Goal: Transaction & Acquisition: Purchase product/service

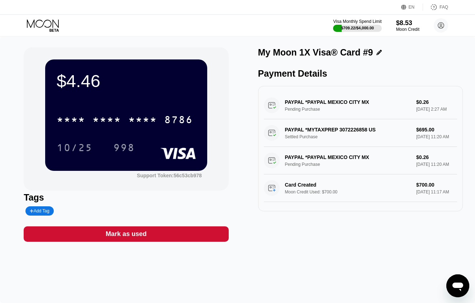
click at [129, 34] on div "Visa Monthly Spend Limit $709.22 / $4,000.00 $8.53 Moon Credit Lima Allen limal…" at bounding box center [237, 26] width 475 height 22
click at [43, 25] on icon at bounding box center [43, 25] width 33 height 13
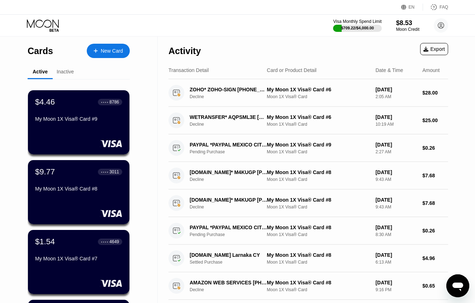
click at [150, 25] on div "Visa Monthly Spend Limit $709.22 / $4,000.00 $8.53 Moon Credit Lima Allen limal…" at bounding box center [237, 26] width 475 height 22
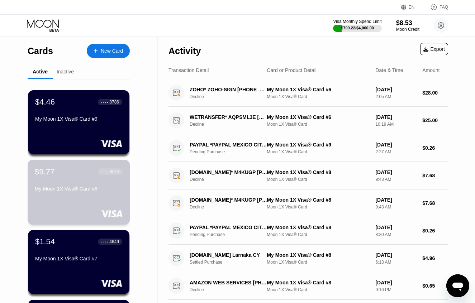
click at [79, 186] on div "$9.77 ● ● ● ● 3011 My Moon 1X Visa® Card #8" at bounding box center [79, 181] width 88 height 28
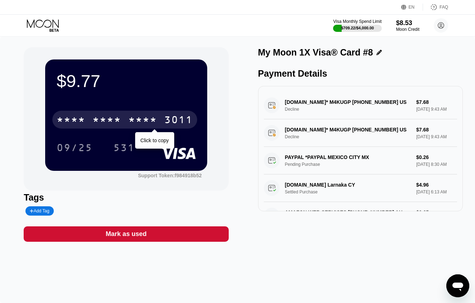
click at [153, 120] on div "* * * *" at bounding box center [142, 120] width 29 height 11
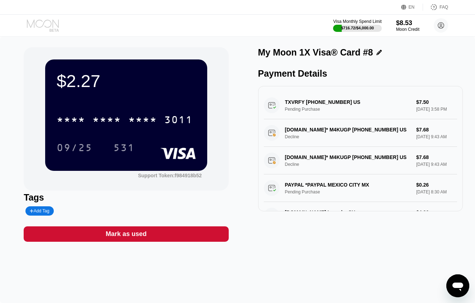
click at [44, 24] on icon at bounding box center [43, 25] width 33 height 13
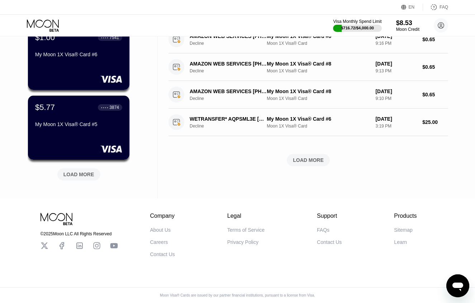
scroll to position [281, 0]
click at [74, 117] on div "$5.77 ● ● ● ● 3874 My Moon 1X Visa® Card #5" at bounding box center [79, 117] width 88 height 28
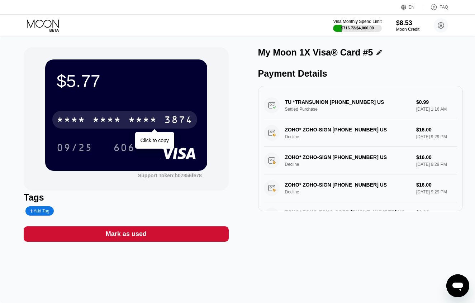
click at [135, 119] on div "* * * *" at bounding box center [142, 120] width 29 height 11
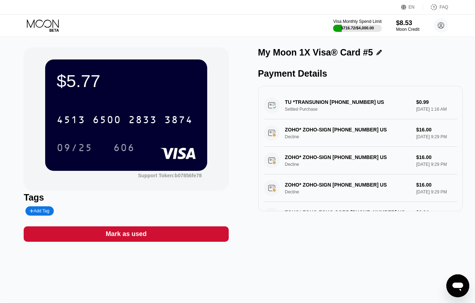
click at [233, 20] on div "Visa Monthly Spend Limit $716.72 / $4,000.00 $8.53 Moon Credit Lima Allen limal…" at bounding box center [237, 26] width 475 height 22
click at [50, 23] on icon at bounding box center [43, 25] width 33 height 13
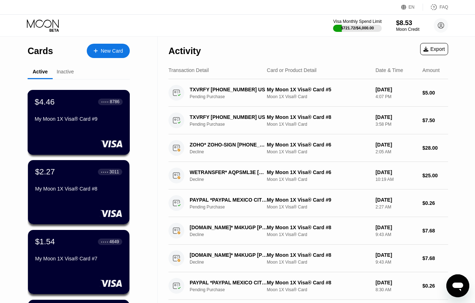
click at [76, 132] on div "$4.46 ● ● ● ● 8786 My Moon 1X Visa® Card #9" at bounding box center [79, 122] width 103 height 65
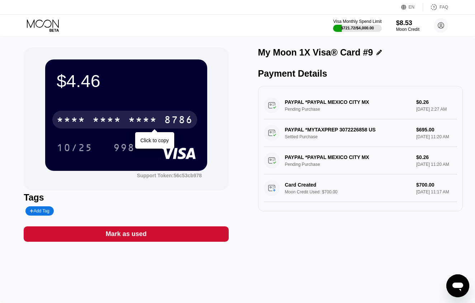
click at [157, 118] on div "* * * * * * * * * * * * 8786" at bounding box center [124, 120] width 145 height 18
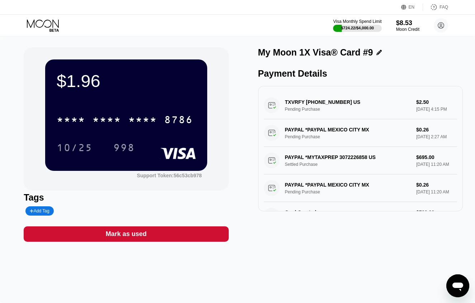
click at [35, 25] on icon at bounding box center [43, 25] width 33 height 13
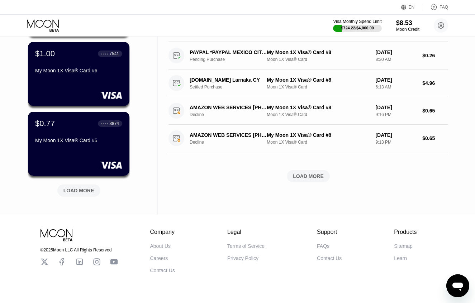
scroll to position [270, 0]
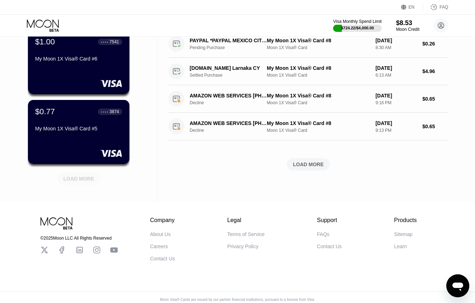
click at [82, 181] on div "LOAD MORE" at bounding box center [78, 179] width 31 height 6
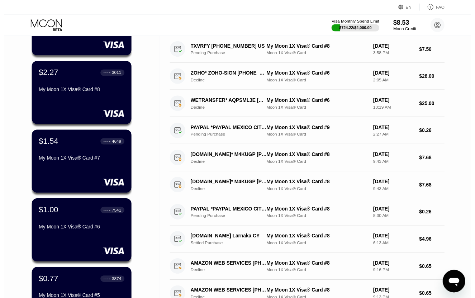
scroll to position [0, 0]
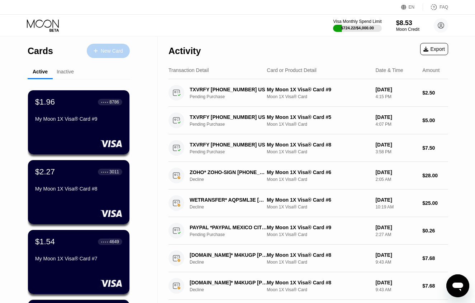
click at [108, 48] on div "New Card" at bounding box center [112, 51] width 22 height 6
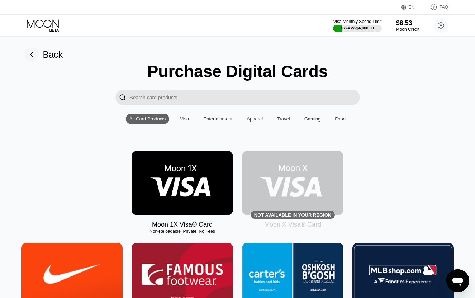
click at [202, 184] on img at bounding box center [182, 183] width 101 height 64
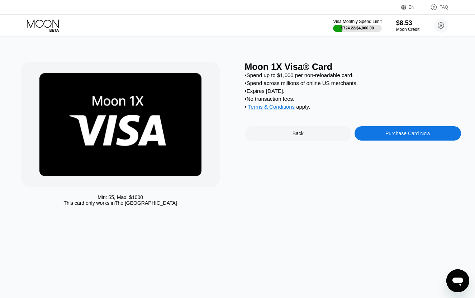
click at [388, 136] on div "Purchase Card Now" at bounding box center [407, 133] width 45 height 6
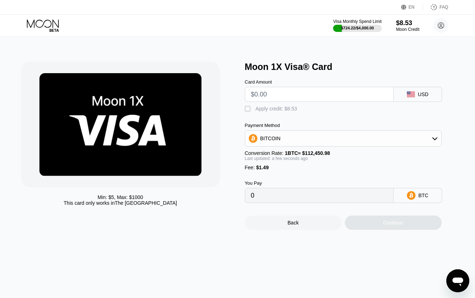
click at [310, 96] on input "text" at bounding box center [319, 94] width 137 height 14
type input "$8"
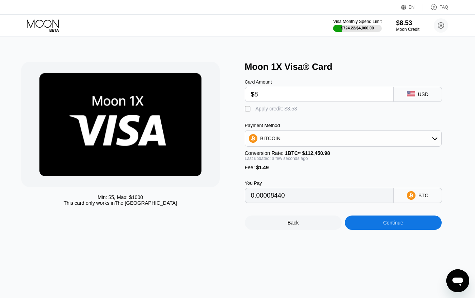
type input "0.00008440"
type input "$8"
click at [265, 111] on div "Apply credit: $8.53" at bounding box center [277, 109] width 42 height 6
type input "0.00000854"
click at [295, 99] on input "$8" at bounding box center [319, 94] width 137 height 14
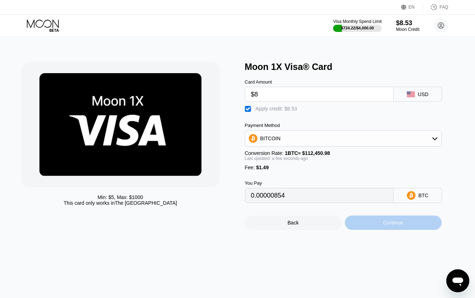
click at [369, 230] on div "Continue" at bounding box center [393, 222] width 97 height 14
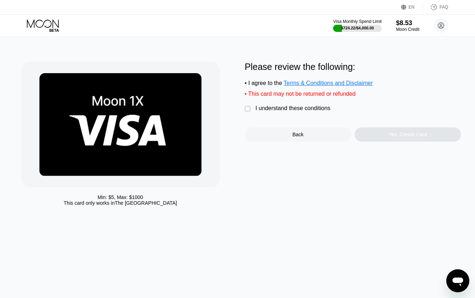
click at [280, 111] on div "I understand these conditions" at bounding box center [293, 108] width 75 height 6
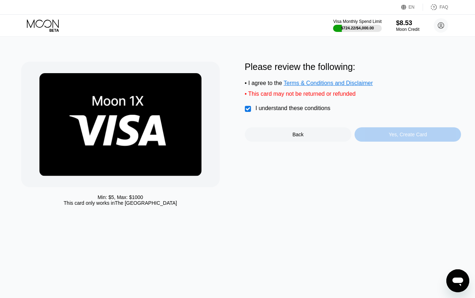
click at [370, 140] on div "Yes, Create Card" at bounding box center [407, 134] width 106 height 14
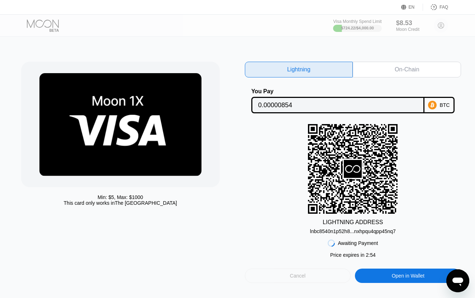
click at [297, 279] on div "Cancel" at bounding box center [298, 275] width 16 height 6
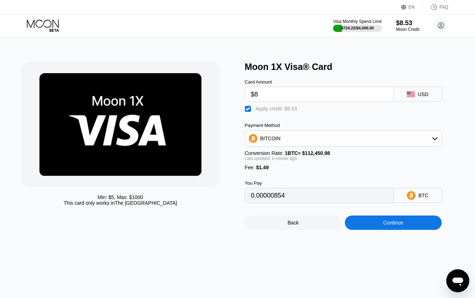
click at [156, 48] on div "Min: $ 5 , Max: $ 1000 This card only works in The United States Moon 1X Visa® …" at bounding box center [237, 167] width 480 height 261
click at [281, 96] on input "$8" at bounding box center [319, 94] width 137 height 14
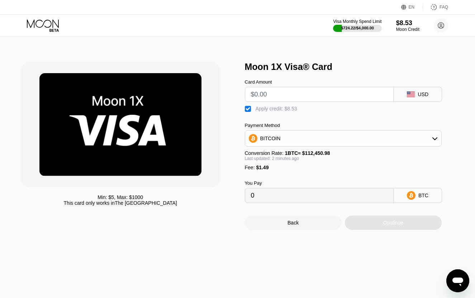
type input "0"
type input "$7.5"
type input "0.00000409"
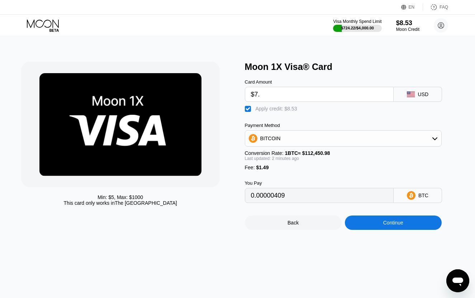
type input "$7.6"
type input "0.00000498"
type input "$7.6"
click at [321, 144] on div "BITCOIN" at bounding box center [343, 138] width 196 height 14
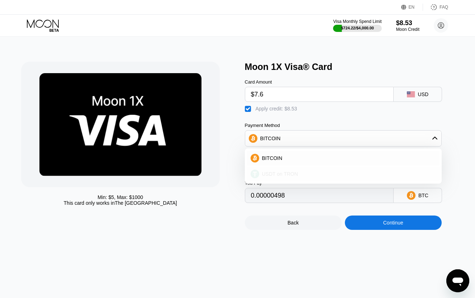
click at [295, 177] on span "USDT on TRON" at bounding box center [280, 174] width 36 height 6
type input "0.57"
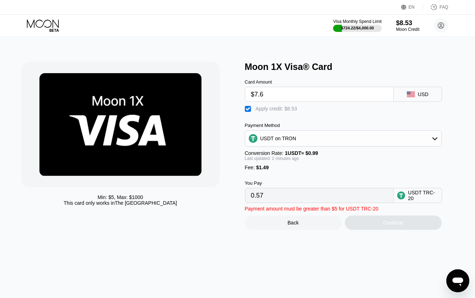
click at [309, 182] on div "You Pay 0.57 USDT TRC-20" at bounding box center [353, 186] width 216 height 33
click at [299, 141] on div "USDT on TRON" at bounding box center [343, 138] width 196 height 14
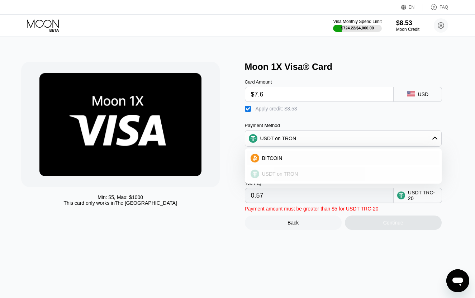
click at [283, 181] on div "USDT on TRON" at bounding box center [343, 174] width 192 height 14
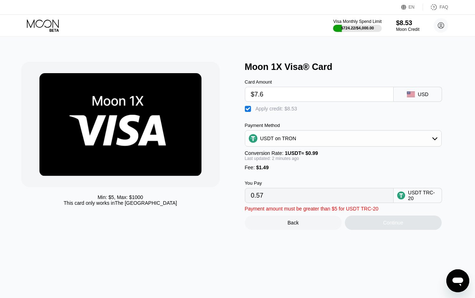
click at [286, 94] on input "$7.6" at bounding box center [319, 94] width 137 height 14
type input "$7."
type input "0.00"
type input "$7.5"
type input "0.46"
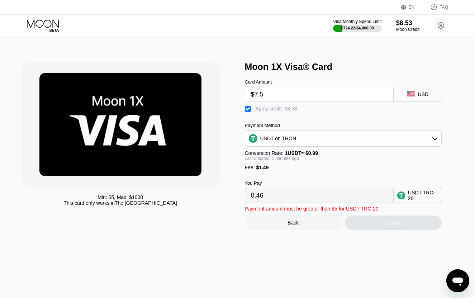
click at [330, 115] on div "Card Amount $7.5 USD  Apply credit: $8.53 Payment Method USDT on TRON Conversi…" at bounding box center [353, 137] width 216 height 131
click at [309, 93] on input "$7.5" at bounding box center [319, 94] width 137 height 14
type input "$7."
type input "0.00"
type input "$7.4"
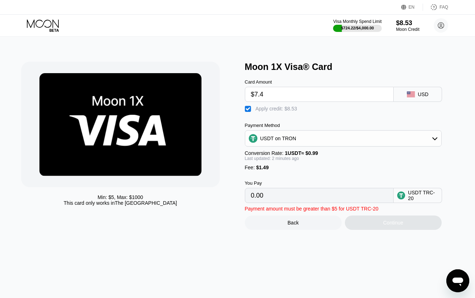
type input "0.36"
click at [323, 170] on div "Fee : $1.49" at bounding box center [343, 168] width 197 height 6
click at [303, 92] on input "$7.4" at bounding box center [319, 94] width 137 height 14
type input "$7."
type input "0.00"
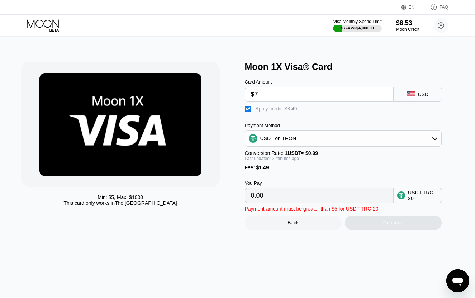
type input "$7.3"
type input "0.26"
type input "$7.3"
click at [329, 170] on div "Fee : $1.49" at bounding box center [343, 168] width 197 height 6
click at [318, 142] on div "USDT on TRON" at bounding box center [343, 138] width 196 height 14
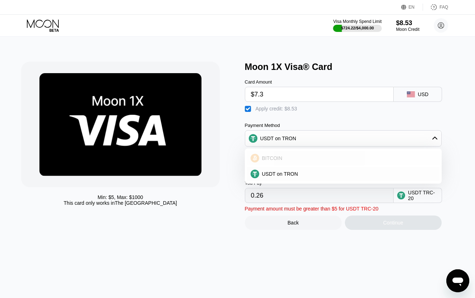
click at [295, 161] on div "BITCOIN" at bounding box center [347, 158] width 177 height 6
type input "0.00000231"
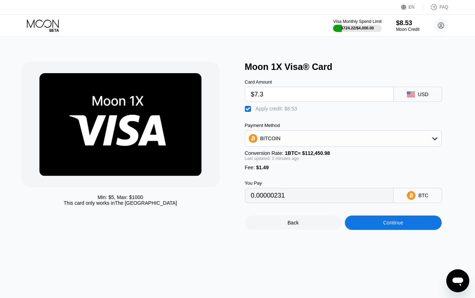
click at [319, 186] on div "You Pay 0.00000231 BTC" at bounding box center [353, 186] width 216 height 33
click at [290, 96] on input "$7.3" at bounding box center [319, 94] width 137 height 14
type input "$7"
type input "0"
type input "$7"
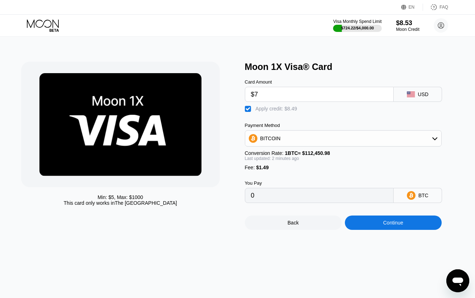
click at [321, 126] on div "Payment Method" at bounding box center [343, 125] width 197 height 5
click at [367, 230] on div "Continue" at bounding box center [393, 222] width 97 height 14
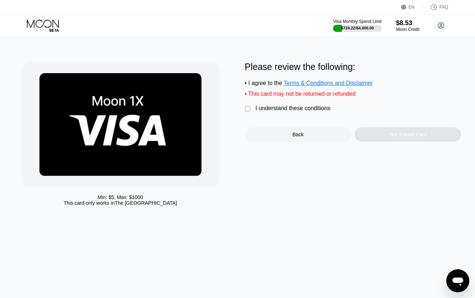
click at [289, 109] on div "I understand these conditions" at bounding box center [293, 108] width 75 height 6
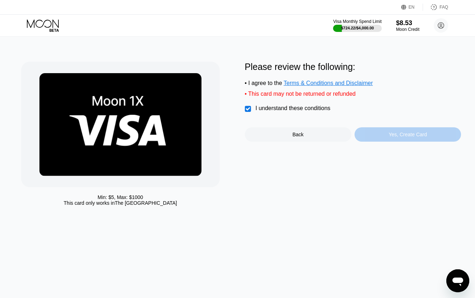
click at [381, 135] on div "Yes, Create Card" at bounding box center [407, 134] width 106 height 14
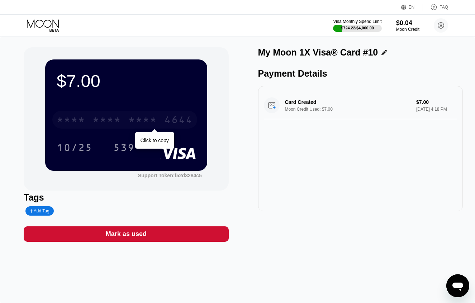
click at [167, 125] on div "4644" at bounding box center [178, 120] width 29 height 11
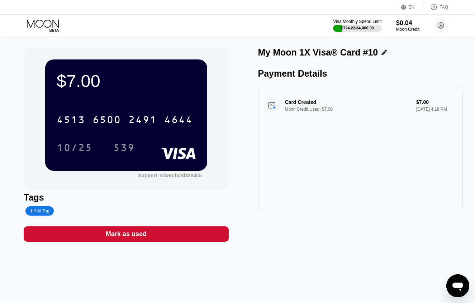
click at [285, 172] on div "Card Created Moon Credit Used: $7.00 $7.00 Aug 24, 2025 4:18 PM" at bounding box center [360, 148] width 205 height 125
